Goal: Check status: Check status

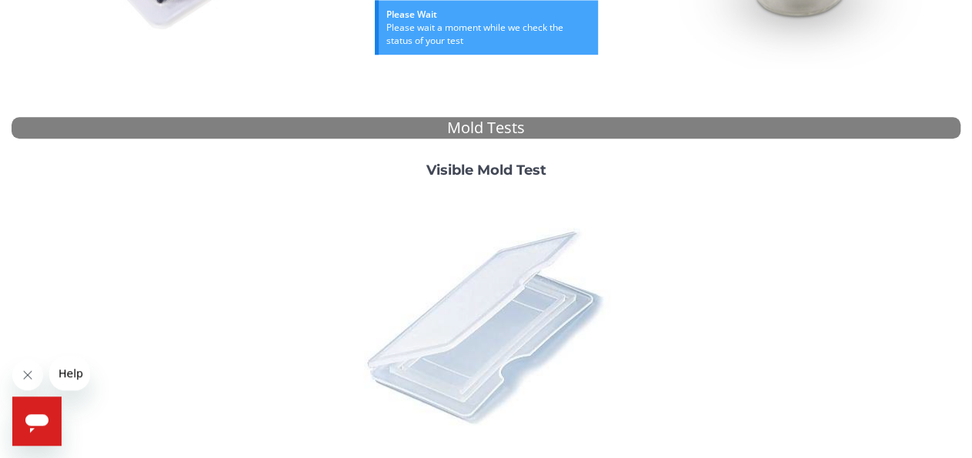
scroll to position [489, 0]
click at [489, 305] on img at bounding box center [486, 325] width 269 height 269
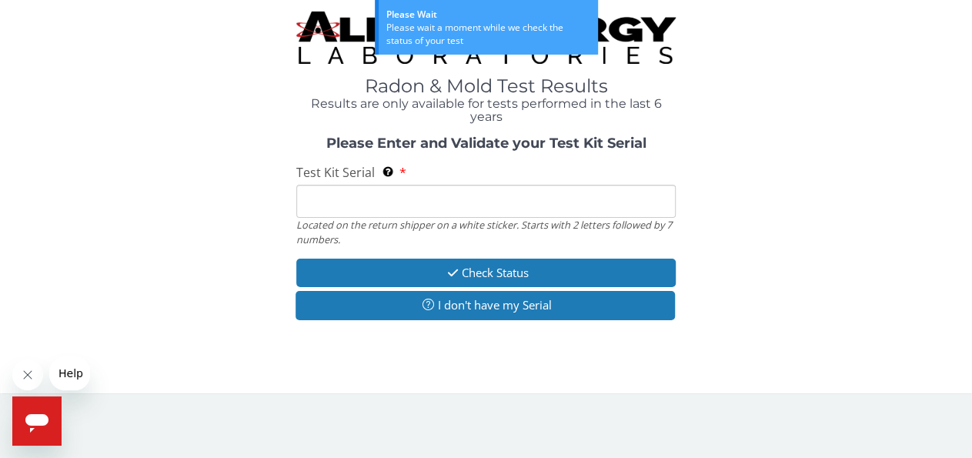
scroll to position [0, 0]
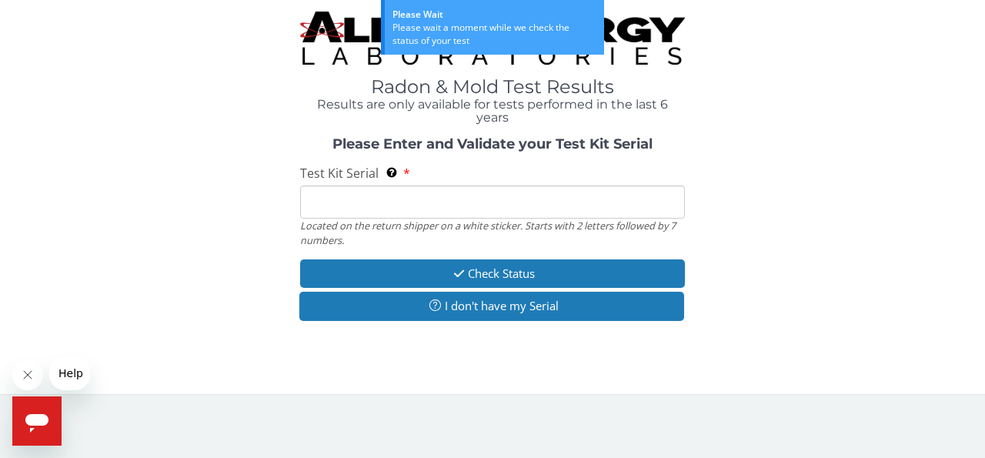
click at [458, 220] on div "Located on the return shipper on a white sticker. Starts with 2 letters followe…" at bounding box center [492, 233] width 385 height 28
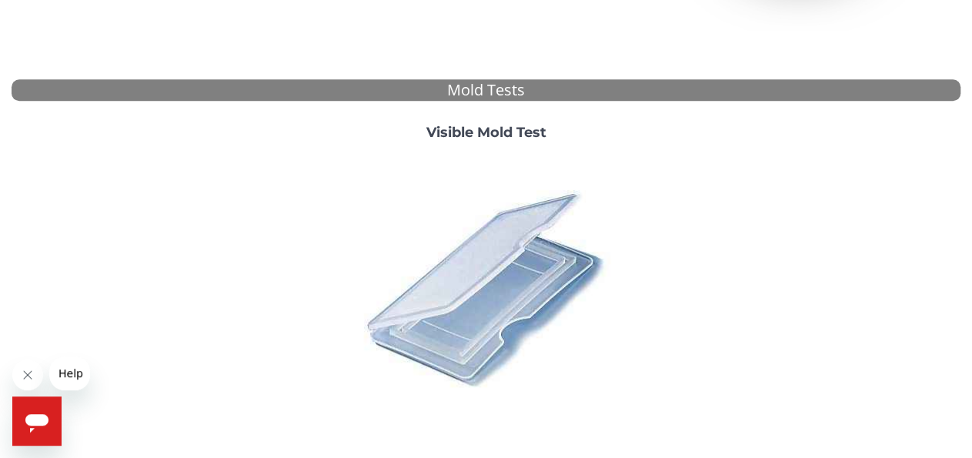
scroll to position [528, 0]
click at [492, 237] on img at bounding box center [486, 286] width 269 height 269
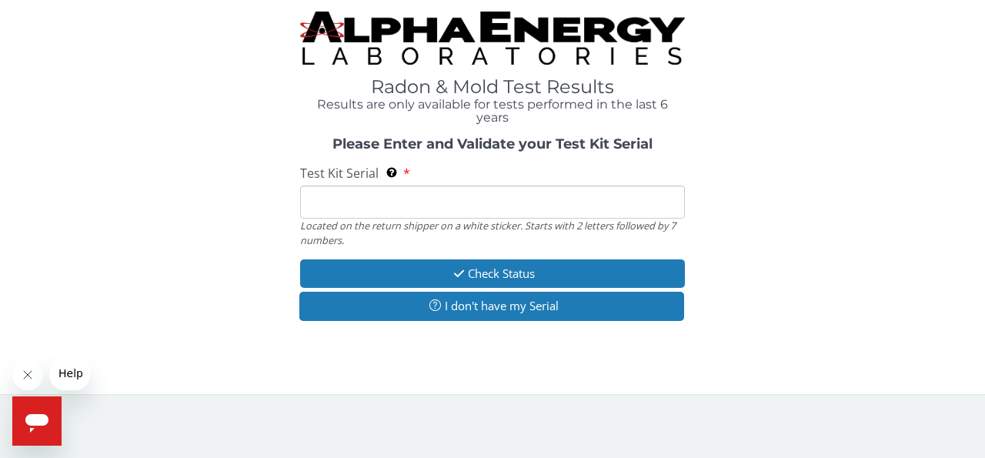
click at [485, 227] on div "Located on the return shipper on a white sticker. Starts with 2 letters followe…" at bounding box center [492, 233] width 385 height 28
click at [482, 216] on input "Test Kit Serial Located on the return shipper on a white sticker. Starts with 2…" at bounding box center [492, 201] width 385 height 33
paste input "ML151141"
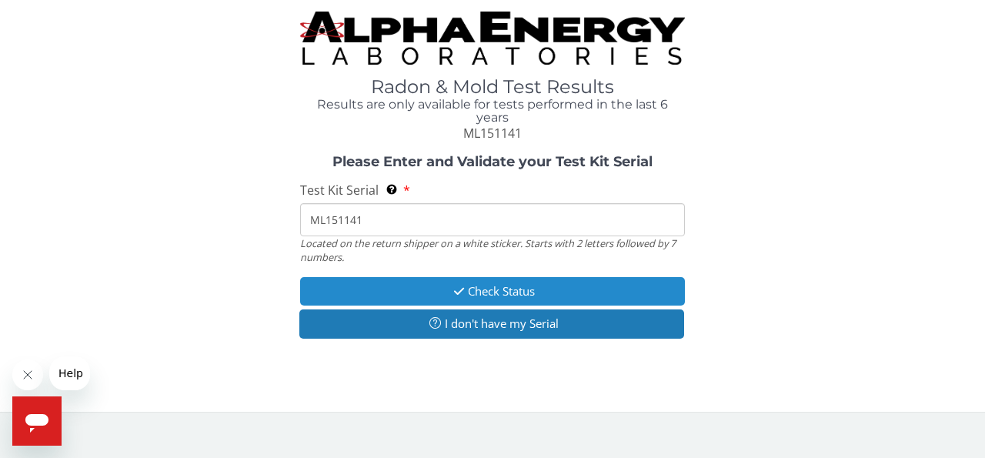
type input "ML151141"
click at [464, 294] on icon "button" at bounding box center [459, 291] width 18 height 12
